Goal: Task Accomplishment & Management: Complete application form

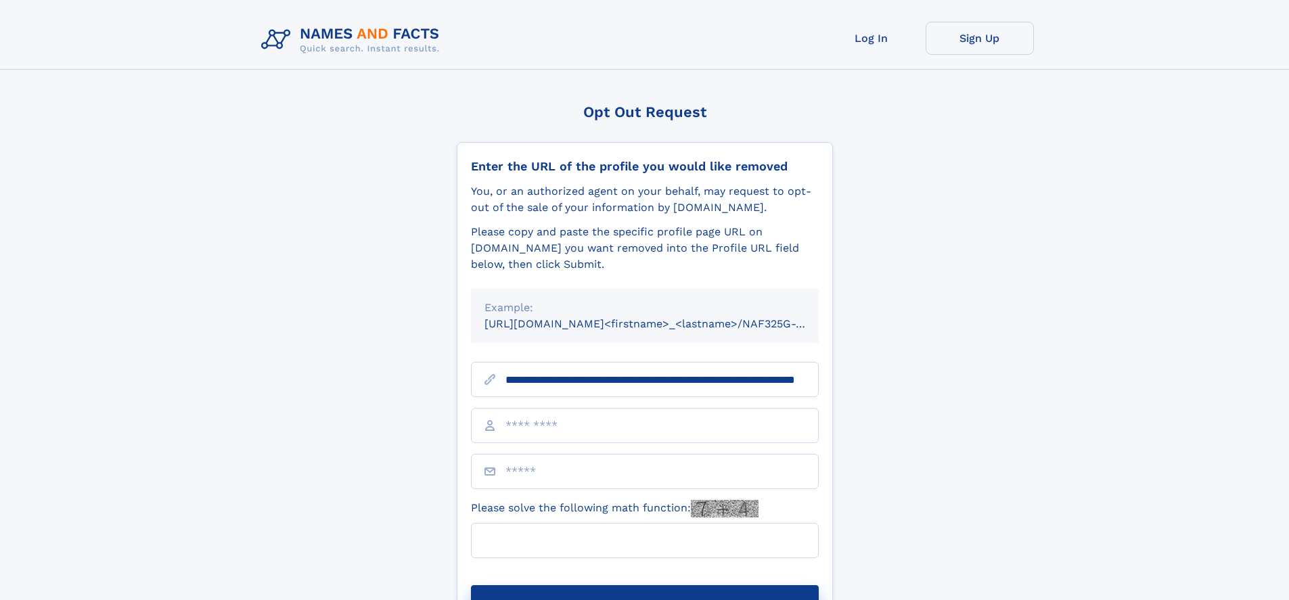
scroll to position [0, 136]
type input "**********"
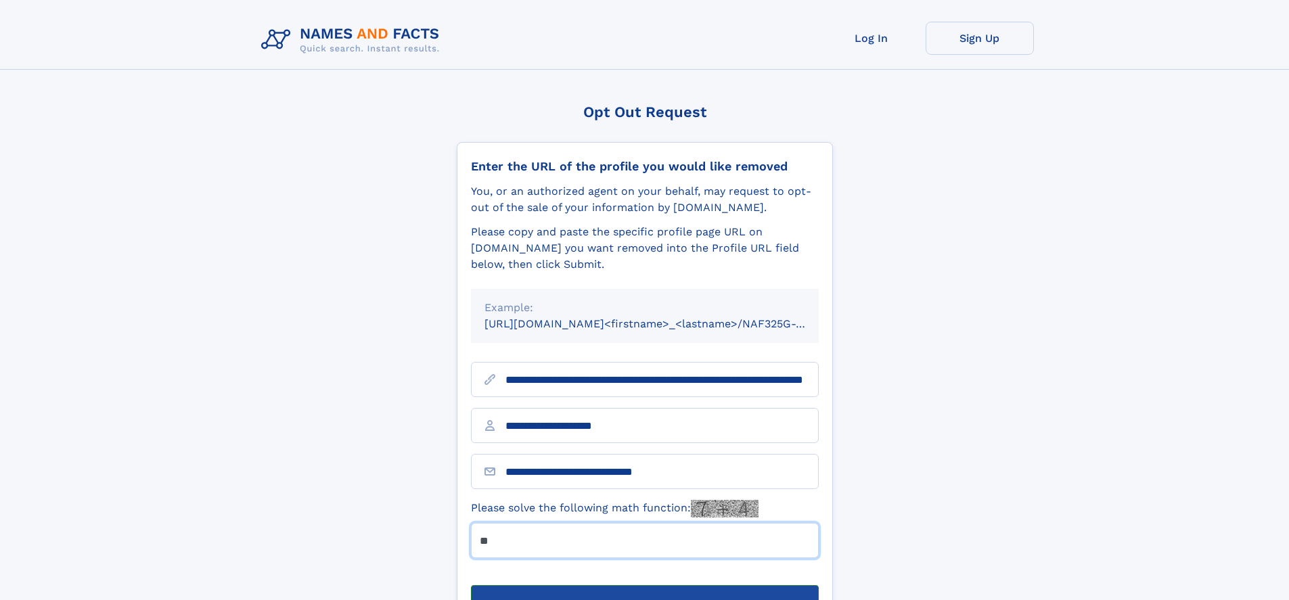
type input "**"
click at [644, 585] on button "Submit Opt Out Request" at bounding box center [645, 606] width 348 height 43
